Goal: Use online tool/utility: Utilize a website feature to perform a specific function

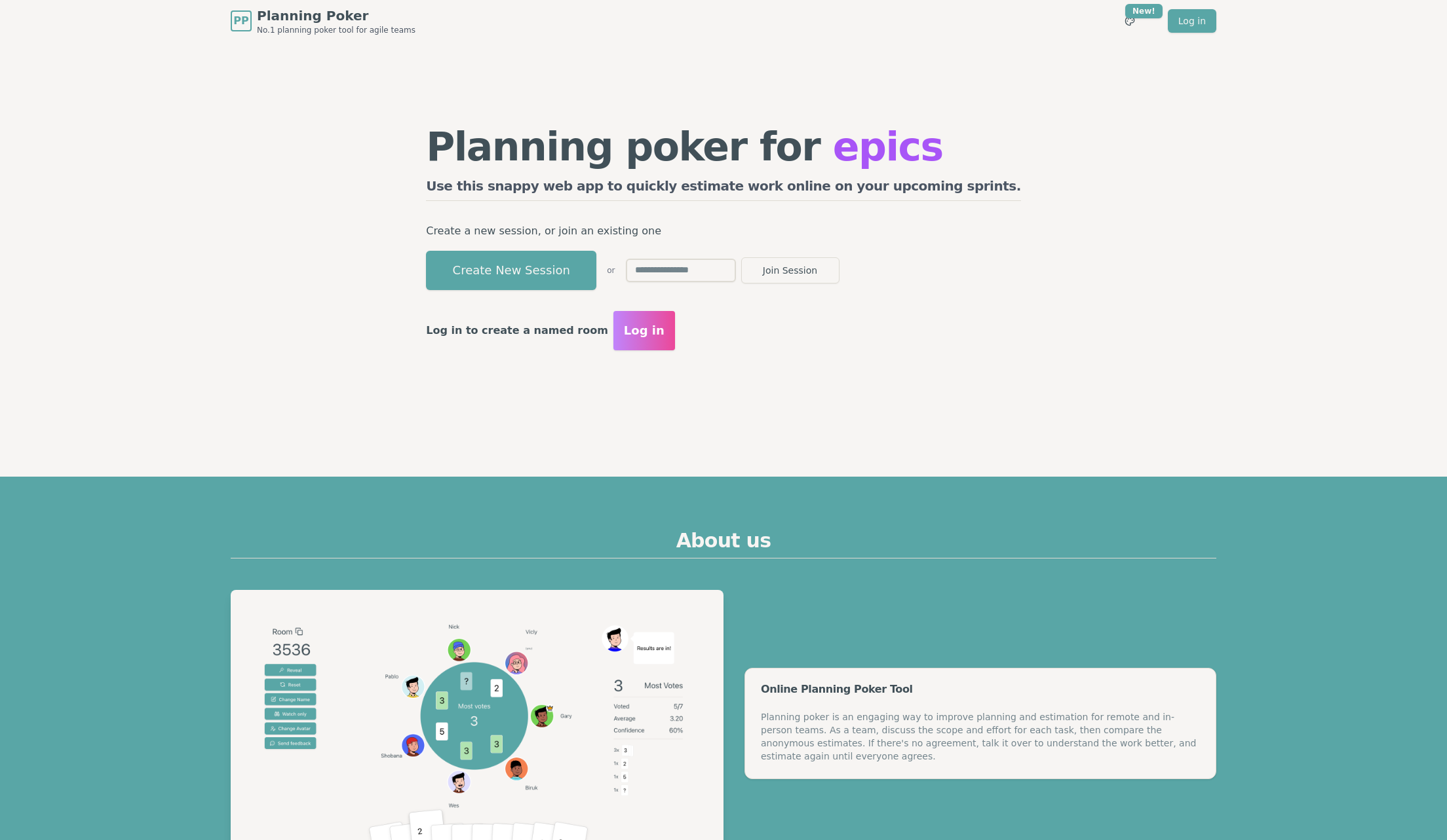
click at [596, 277] on button "Create New Session" at bounding box center [511, 270] width 171 height 39
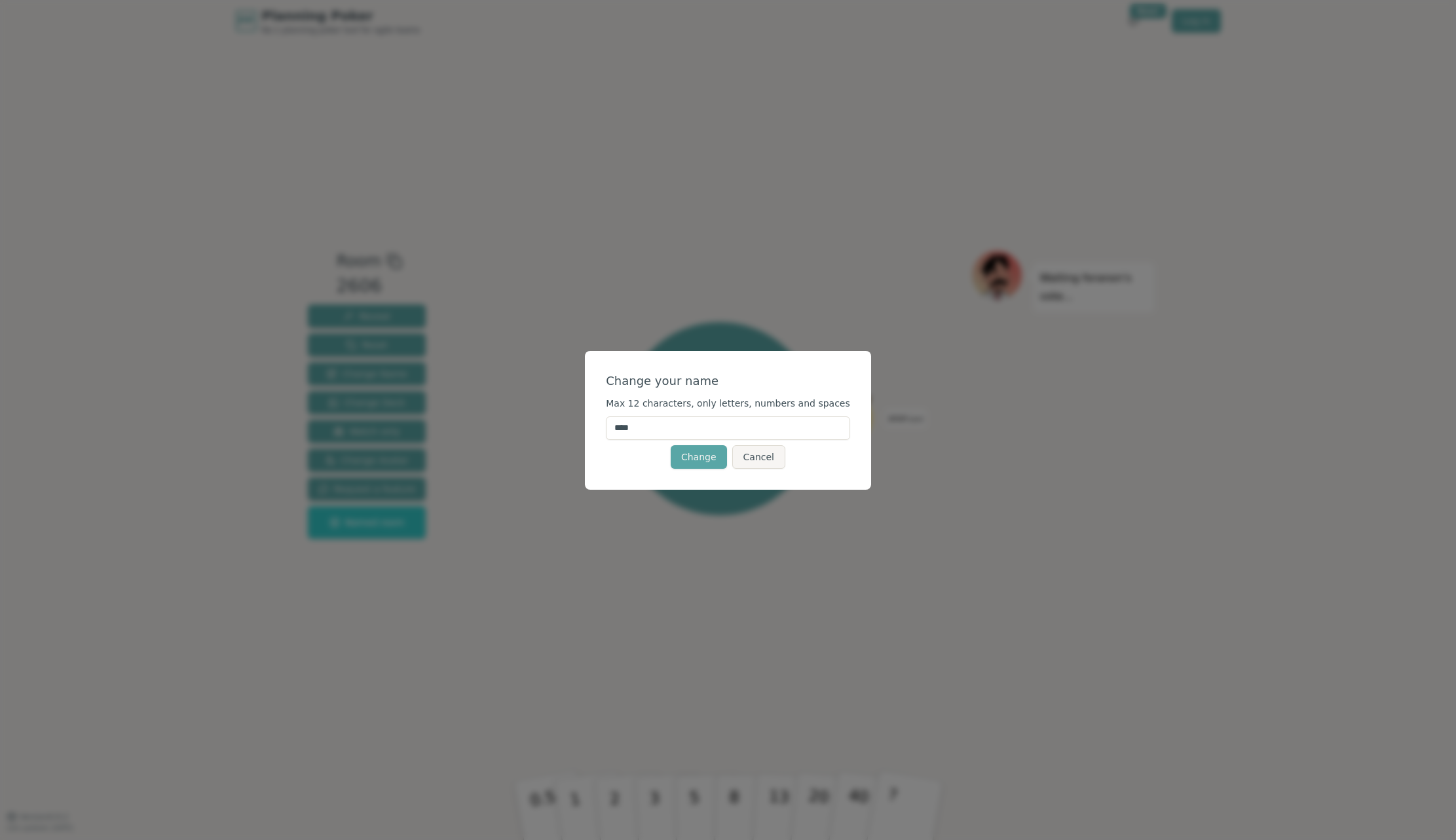
click at [695, 428] on input "****" at bounding box center [728, 428] width 244 height 23
drag, startPoint x: 693, startPoint y: 429, endPoint x: 592, endPoint y: 402, distance: 104.5
click at [593, 410] on div "Change your name Max 12 characters, only letters, numbers and spaces **** Chang…" at bounding box center [728, 420] width 1456 height 840
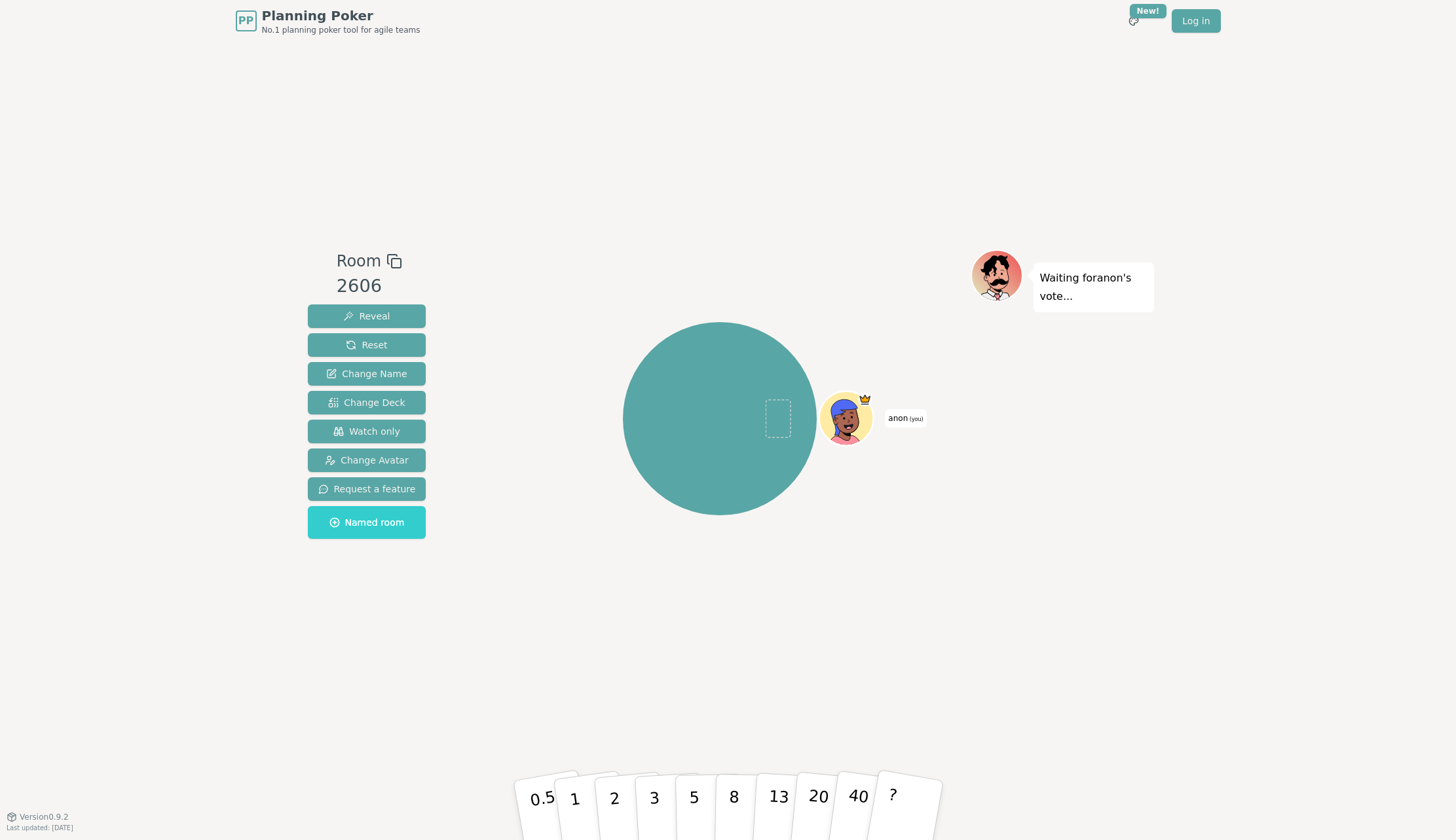
click at [889, 416] on span "anon (you)" at bounding box center [906, 418] width 42 height 18
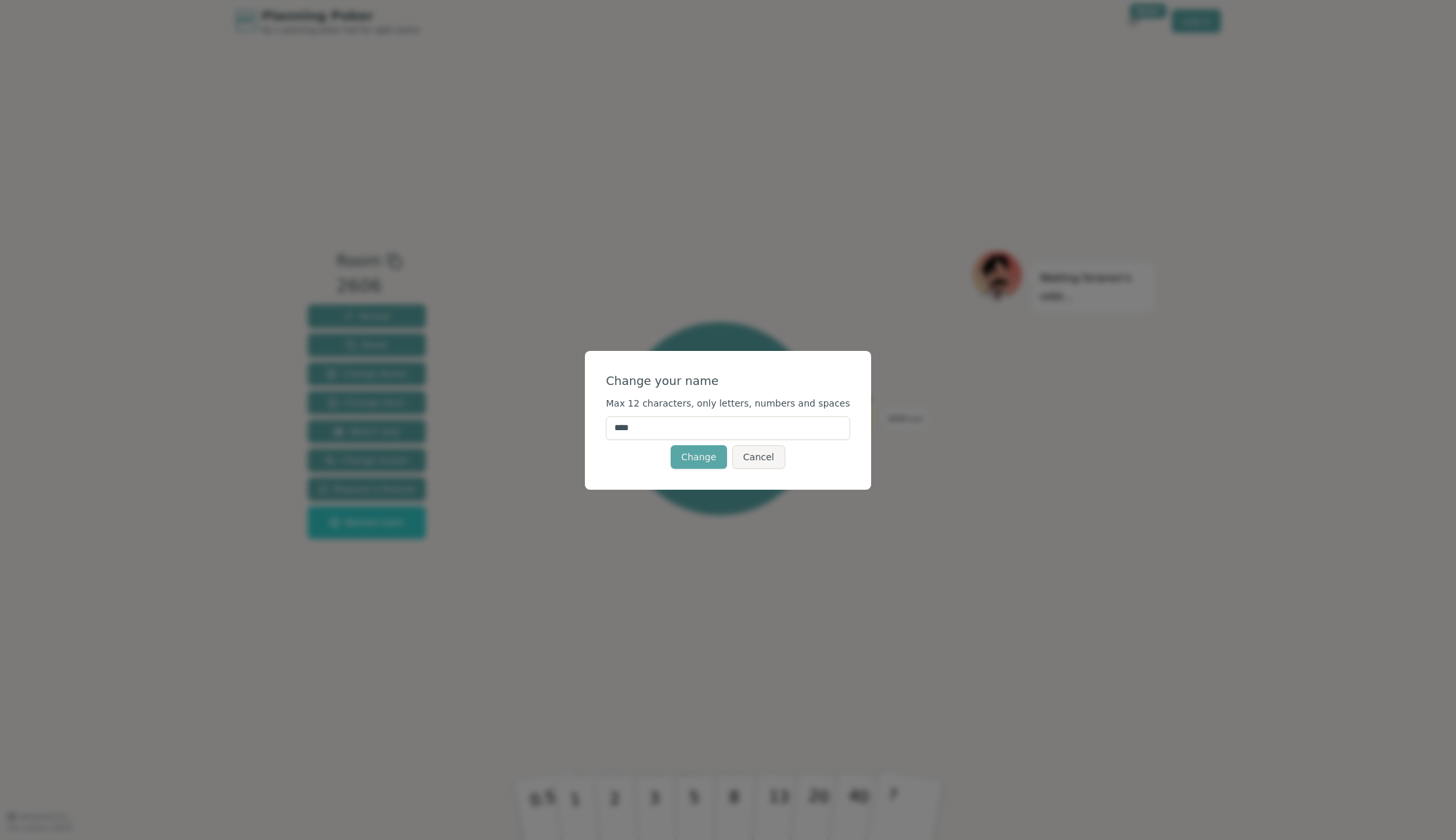
click at [677, 429] on input "****" at bounding box center [728, 428] width 244 height 23
drag, startPoint x: 669, startPoint y: 426, endPoint x: 639, endPoint y: 418, distance: 31.0
click at [642, 418] on input "****" at bounding box center [728, 428] width 244 height 23
type input "*****"
click at [703, 456] on button "Change" at bounding box center [699, 456] width 56 height 23
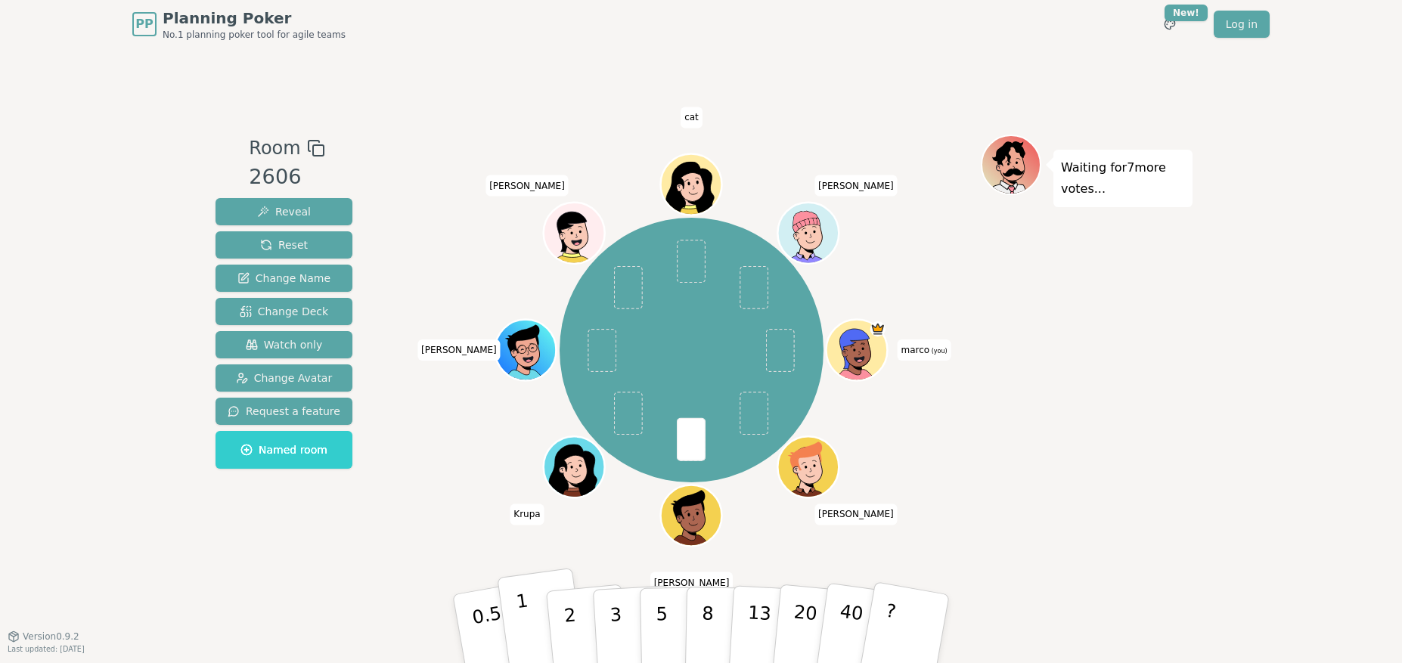
click at [524, 617] on p "1" at bounding box center [526, 631] width 23 height 82
click at [290, 586] on div "Room 2606 Reveal Reset Change Name Change Deck Watch only Change Avatar Request…" at bounding box center [701, 342] width 983 height 588
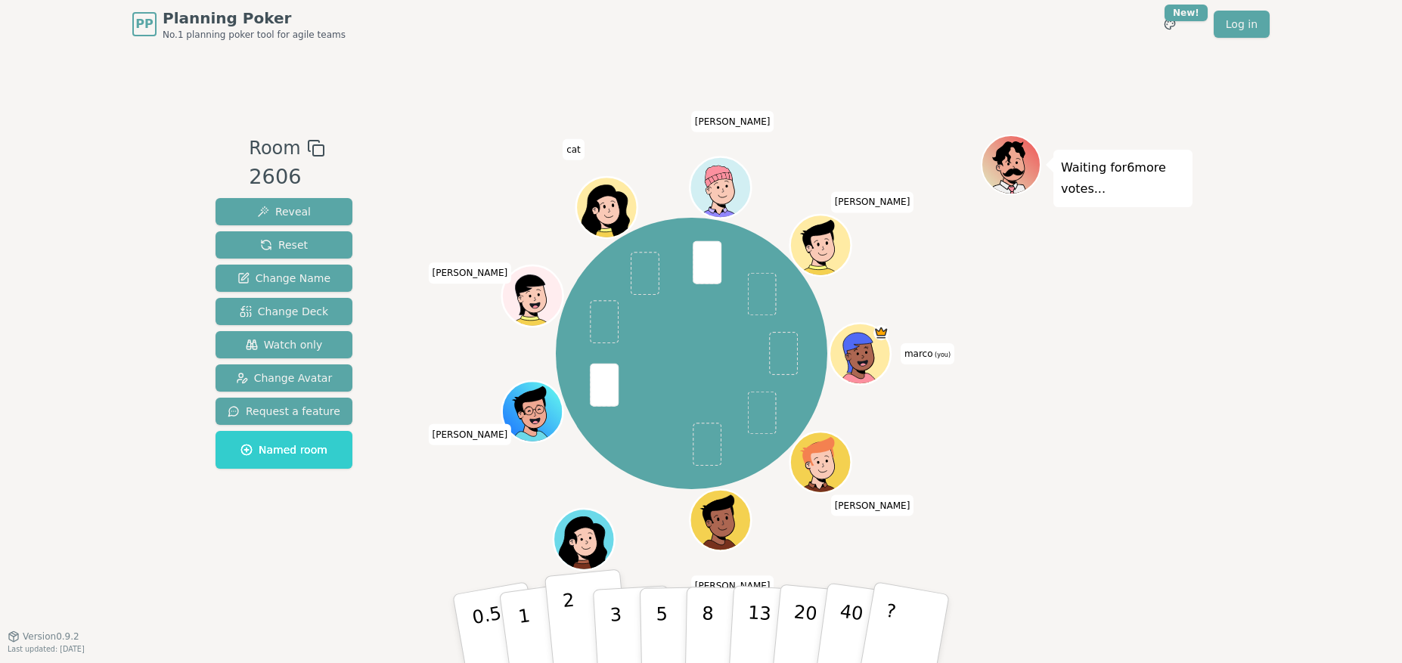
click at [573, 617] on p "2" at bounding box center [572, 631] width 20 height 82
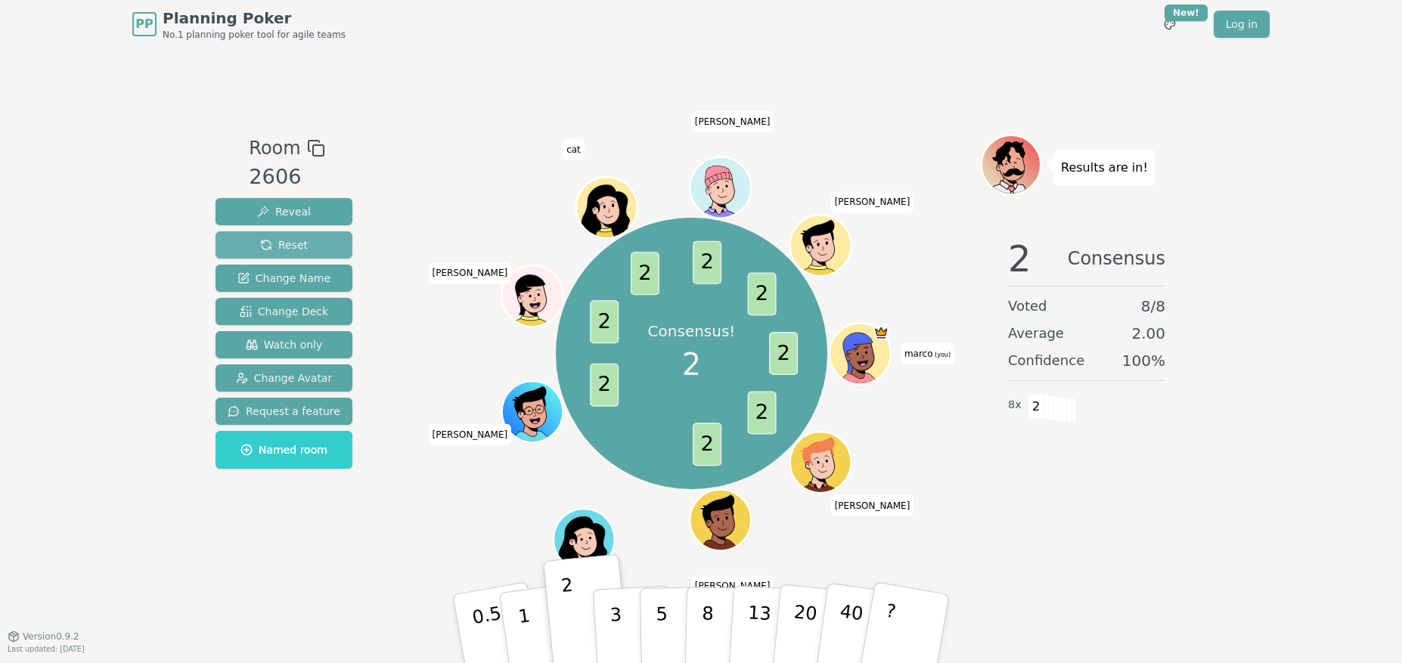
click at [336, 241] on button "Reset" at bounding box center [284, 244] width 137 height 27
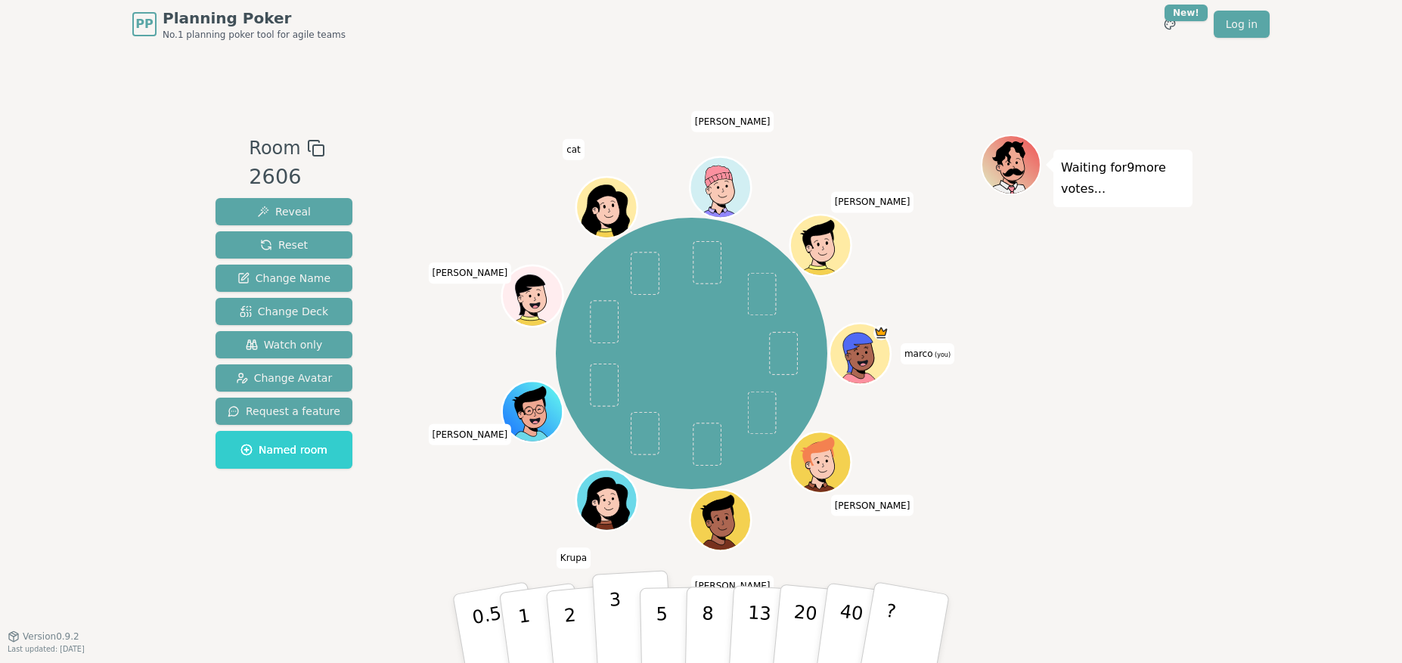
click at [613, 612] on p "3" at bounding box center [617, 630] width 17 height 82
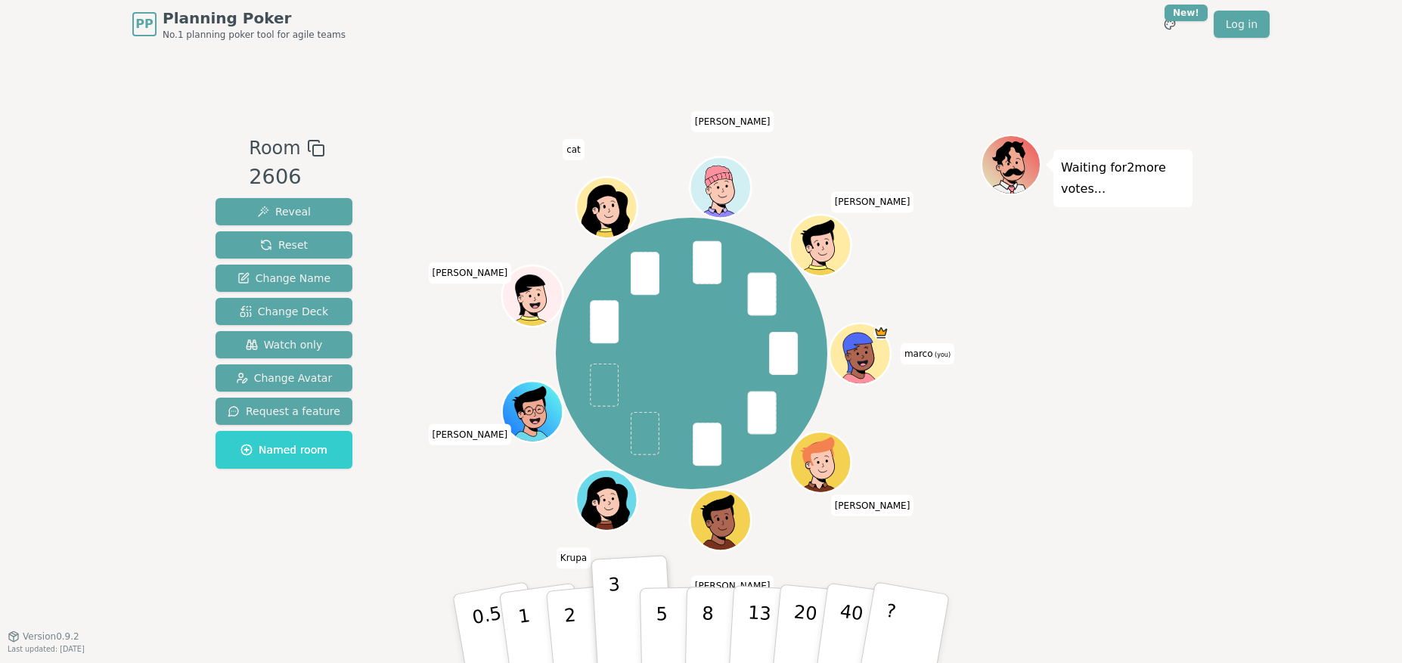
click at [1151, 541] on div "Waiting for 2 more votes..." at bounding box center [1087, 343] width 212 height 416
click at [373, 341] on div "Room 2606 Reveal Reset Change Name Change Deck Watch only Change Avatar Request…" at bounding box center [701, 343] width 983 height 416
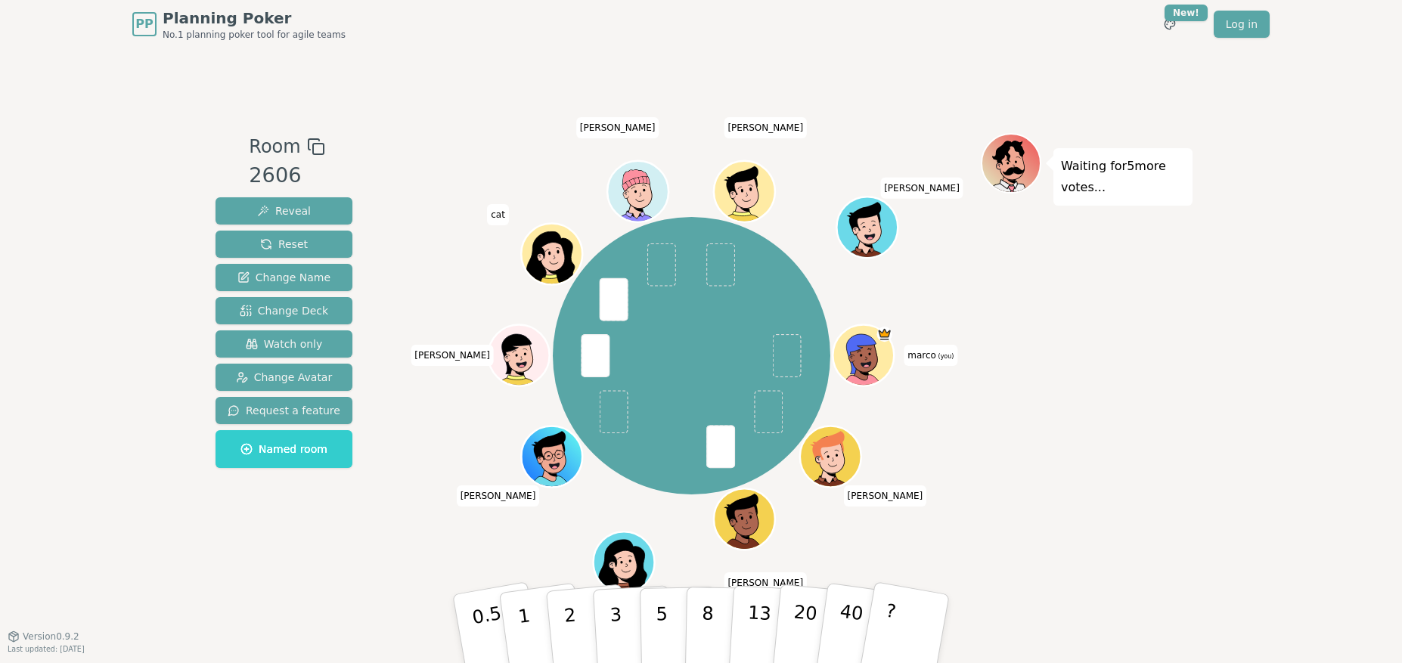
click at [1113, 559] on div "Room 2606 Reveal Reset Change Name Change Deck Watch only Change Avatar Request…" at bounding box center [701, 342] width 983 height 588
click at [1101, 530] on div "Waiting for 5 more votes..." at bounding box center [1087, 342] width 212 height 418
click at [632, 629] on button "3" at bounding box center [633, 629] width 82 height 118
click at [1094, 467] on div "Waiting for 2 more votes..." at bounding box center [1087, 342] width 212 height 418
click at [576, 616] on button "2" at bounding box center [588, 630] width 86 height 120
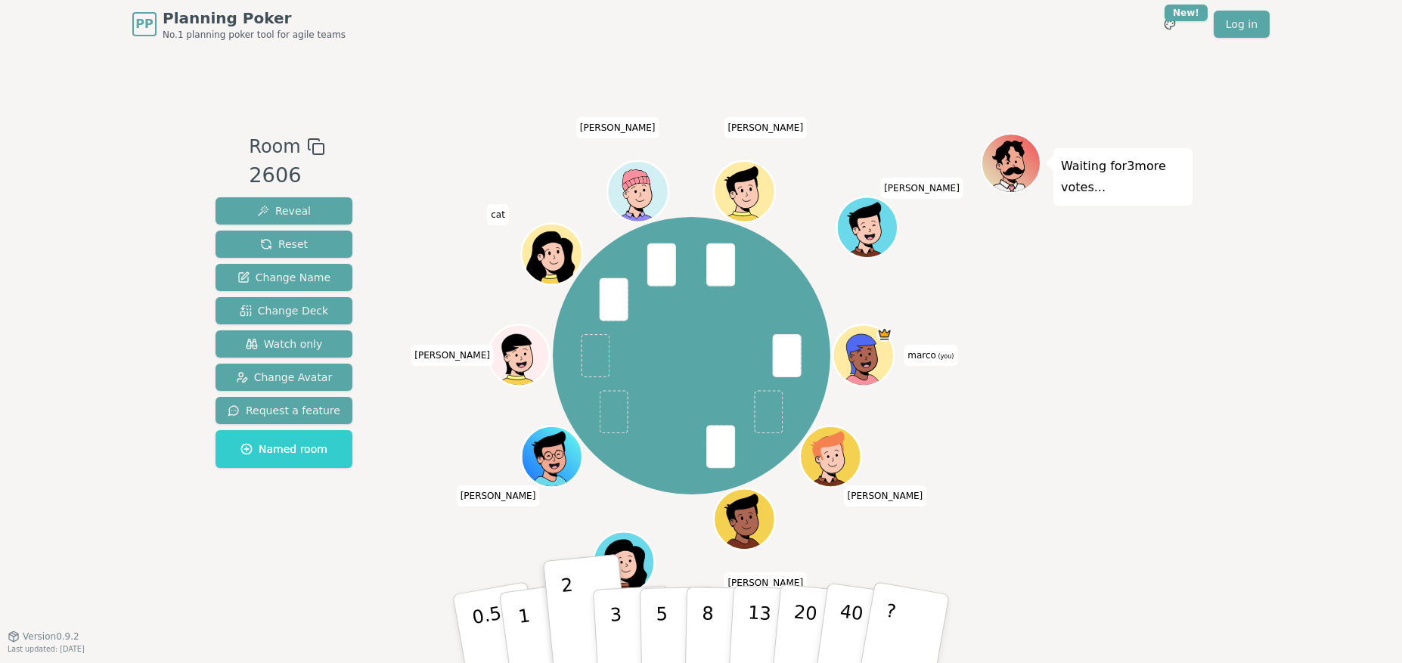
click at [1215, 536] on div "PP Planning Poker No.1 planning poker tool for agile teams Toggle theme New! Lo…" at bounding box center [701, 331] width 1402 height 663
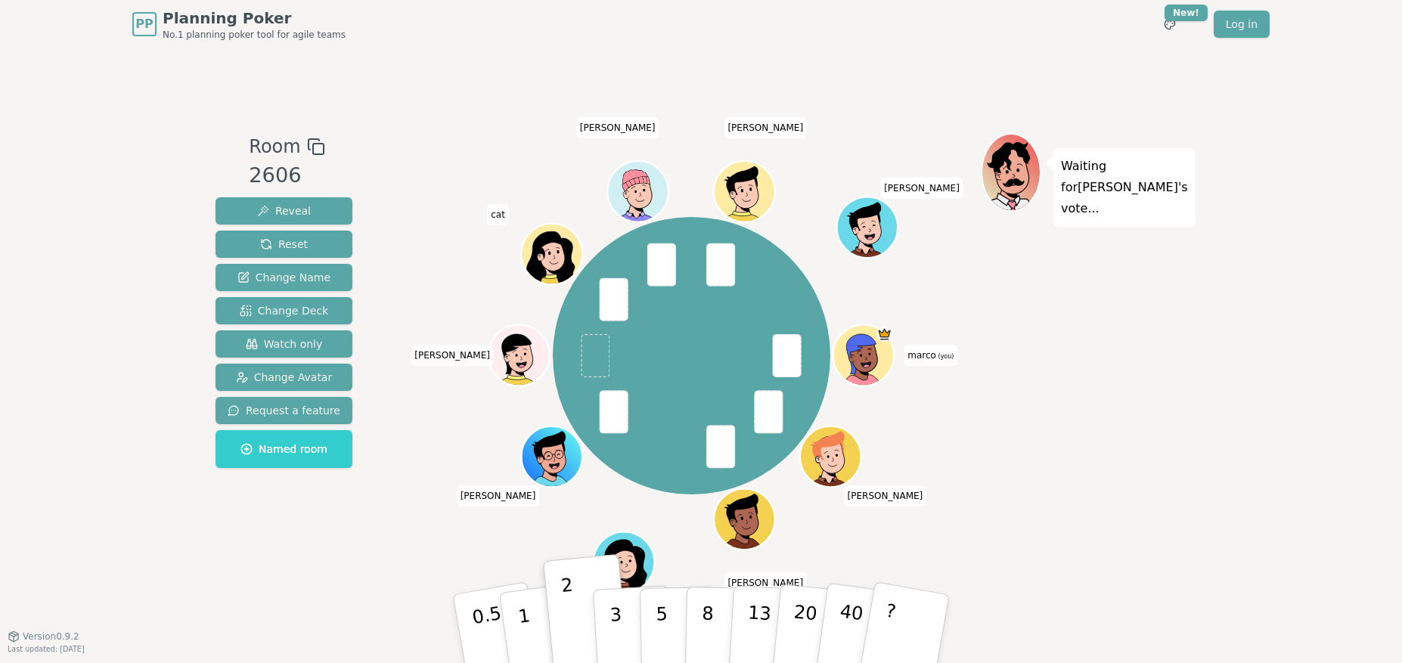
click at [1153, 483] on div "Waiting for [PERSON_NAME] 's vote..." at bounding box center [1087, 342] width 212 height 418
click at [321, 208] on button "Reveal" at bounding box center [284, 210] width 137 height 27
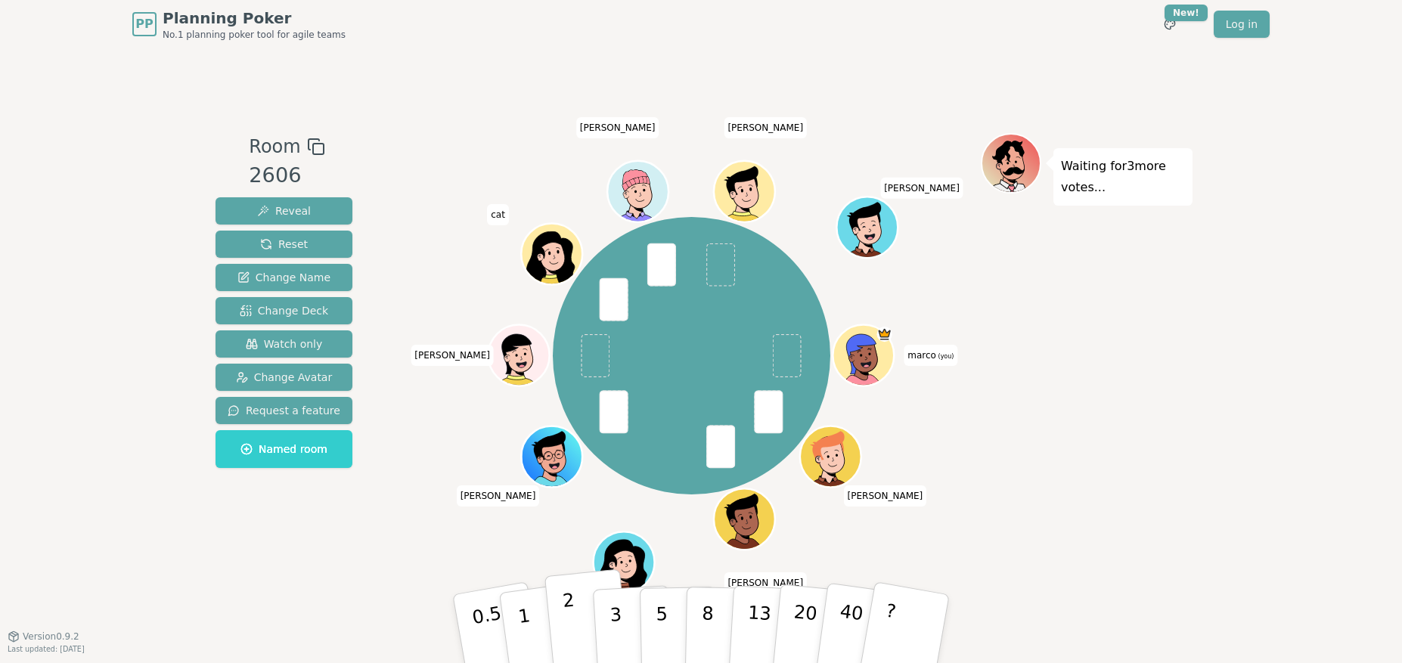
click at [586, 622] on button "2" at bounding box center [588, 630] width 86 height 120
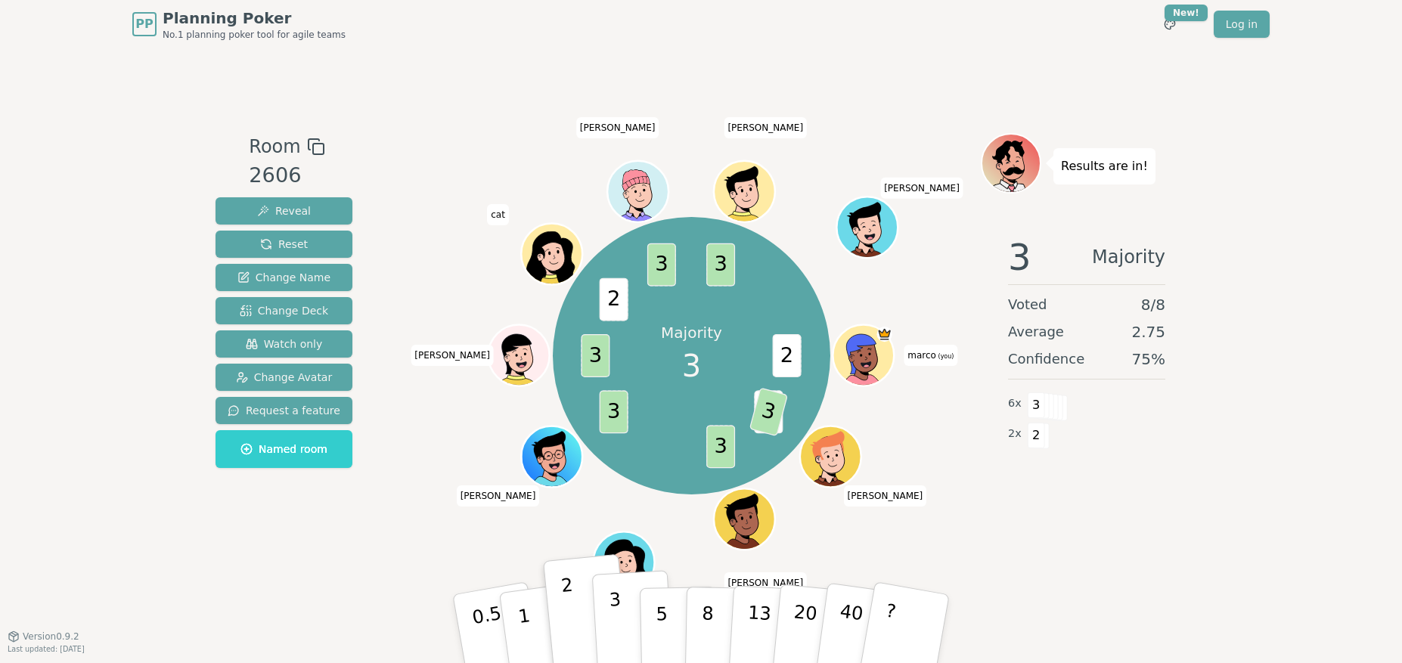
click at [612, 622] on p "3" at bounding box center [617, 630] width 17 height 82
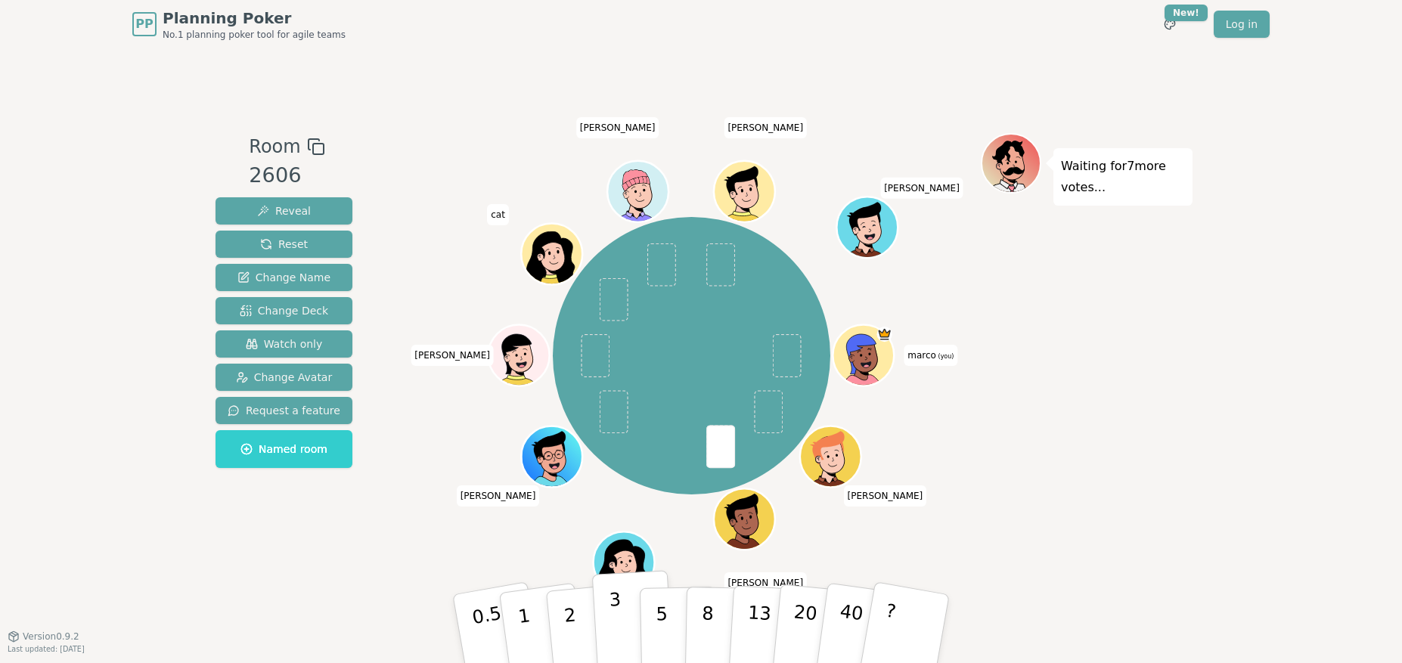
click at [616, 610] on p "3" at bounding box center [617, 630] width 17 height 82
click at [304, 248] on button "Reset" at bounding box center [284, 244] width 137 height 27
click at [633, 634] on button "3" at bounding box center [633, 629] width 82 height 118
